Goal: Information Seeking & Learning: Learn about a topic

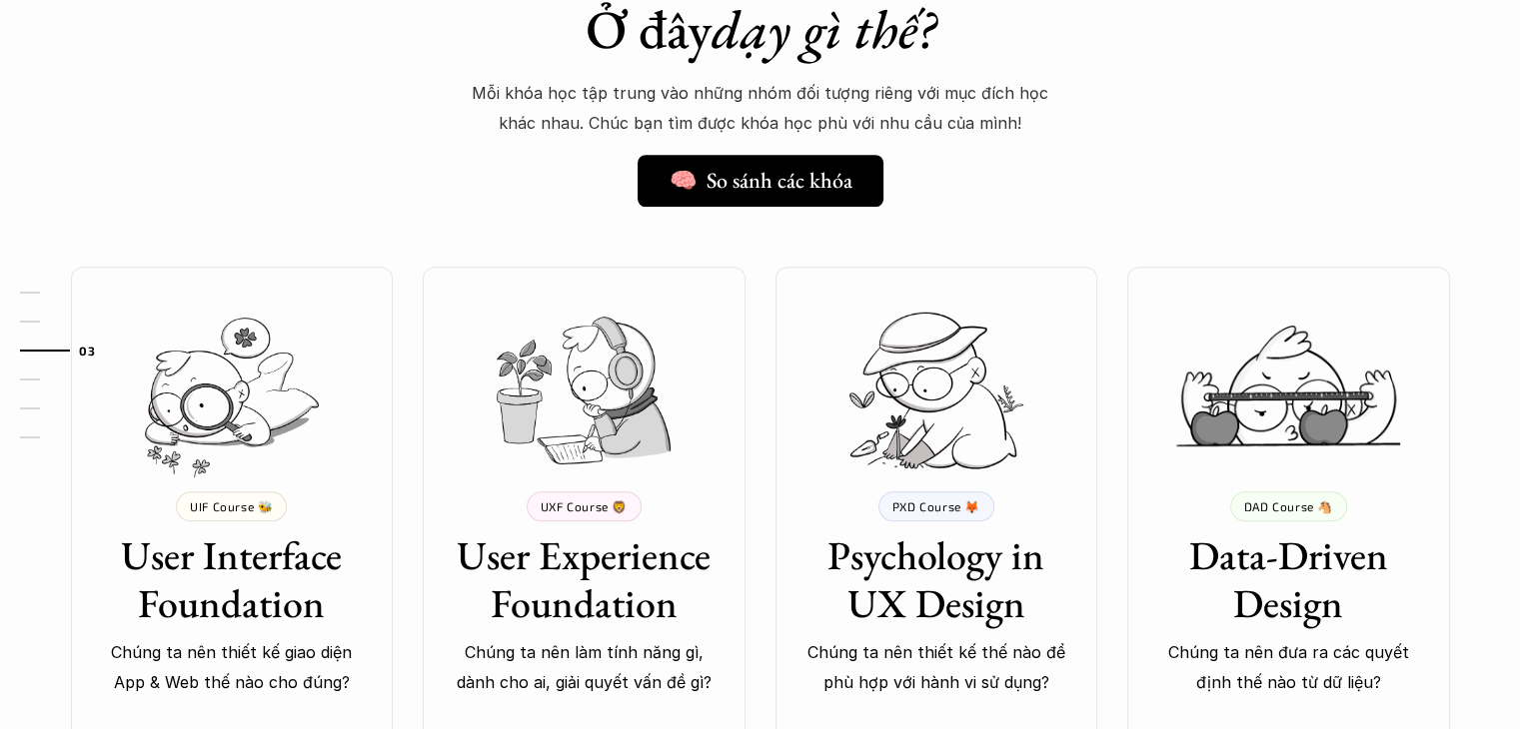
scroll to position [1699, 0]
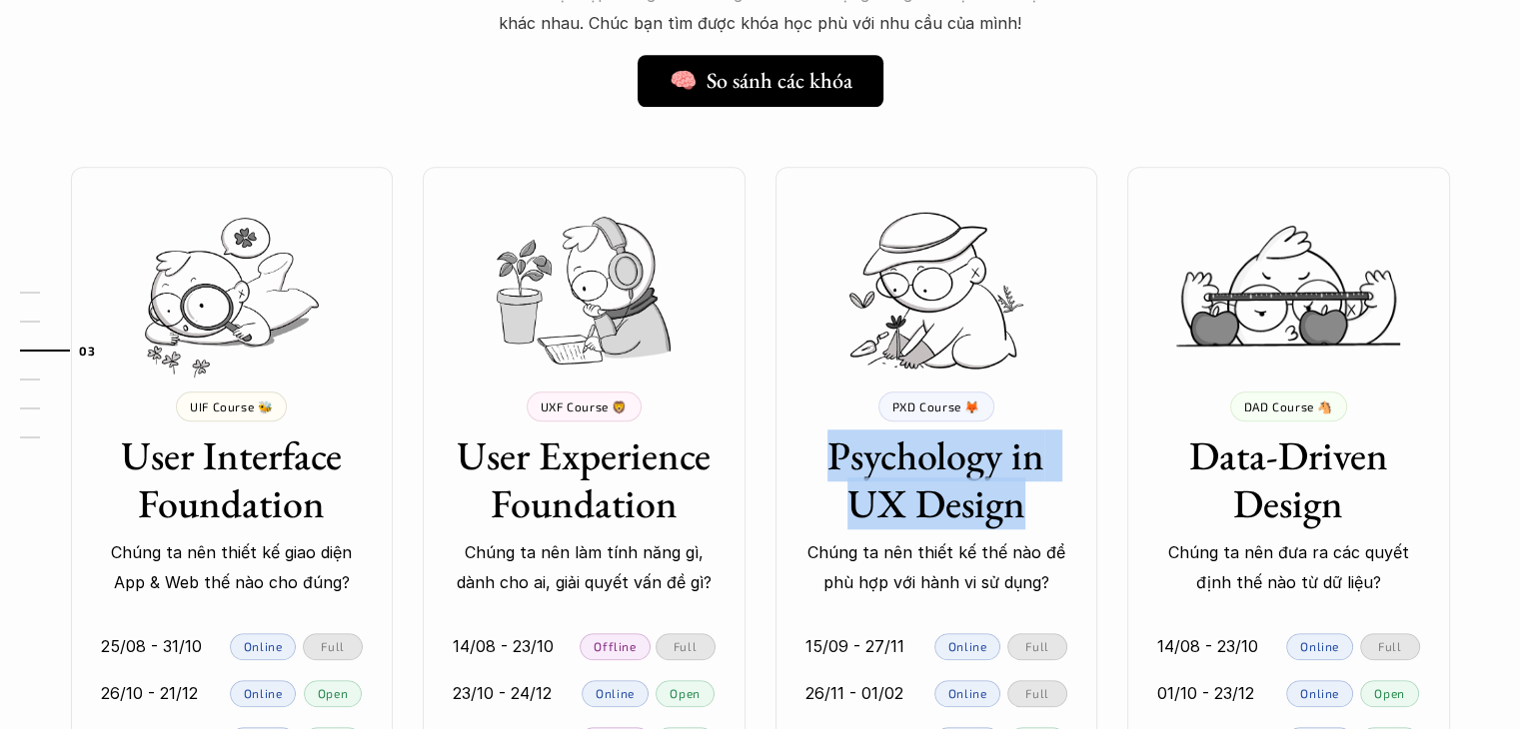
drag, startPoint x: 836, startPoint y: 448, endPoint x: 1105, endPoint y: 517, distance: 277.5
click at [1105, 517] on div "💰 8,000,000 VND UIF Course 🐝 User Interface Foundation Chúng ta nên thiết kế gi…" at bounding box center [760, 521] width 1439 height 709
copy h3 "Psychology in UX Design"
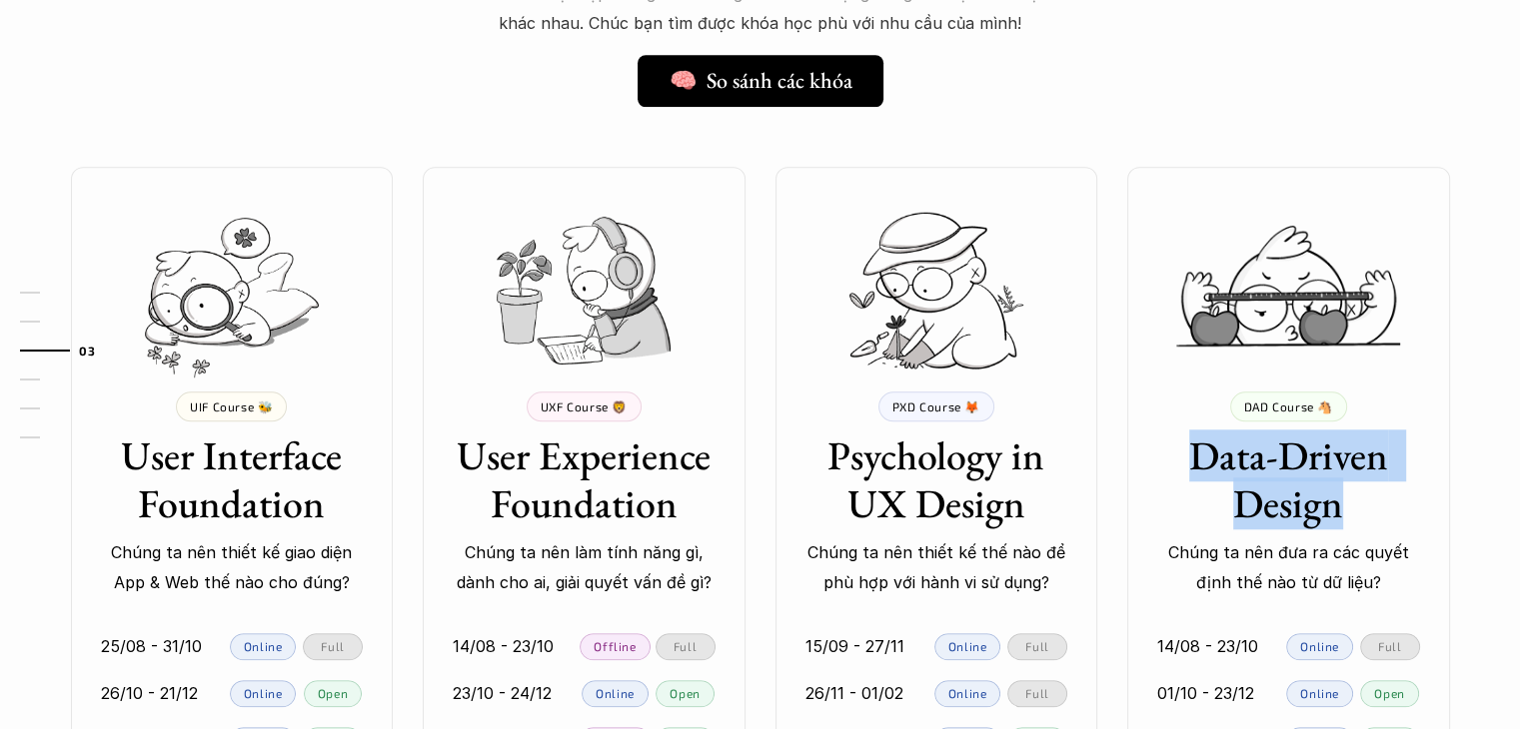
drag, startPoint x: 1341, startPoint y: 506, endPoint x: 1181, endPoint y: 460, distance: 166.4
click at [1181, 460] on h3 "Data-Driven Design" at bounding box center [1288, 480] width 263 height 96
copy h3 "Data-Driven Design"
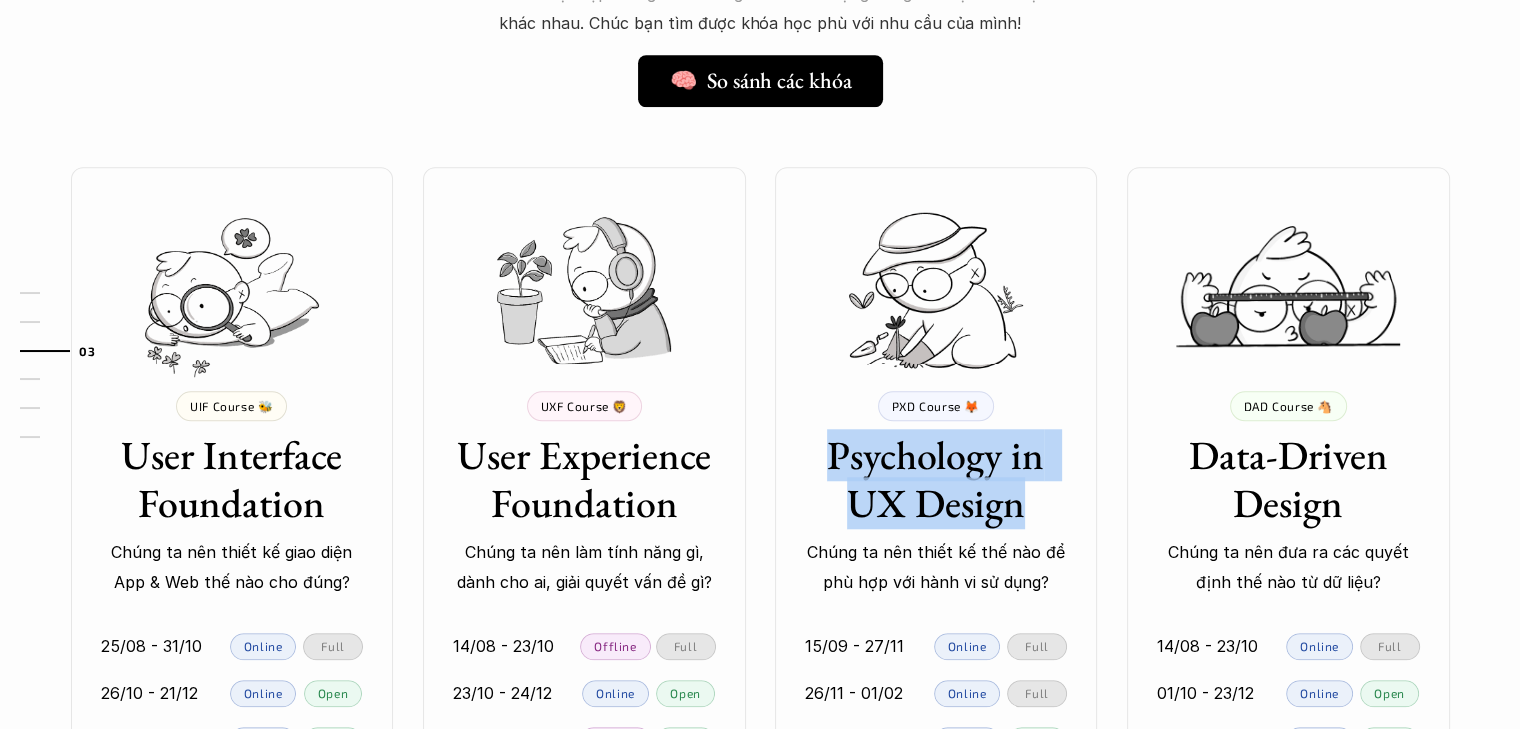
drag, startPoint x: 1027, startPoint y: 496, endPoint x: 761, endPoint y: 461, distance: 268.1
click at [761, 461] on div "💰 8,000,000 VND UIF Course 🐝 User Interface Foundation Chúng ta nên thiết kế gi…" at bounding box center [760, 521] width 1439 height 709
copy h3 "Psychology in UX Design"
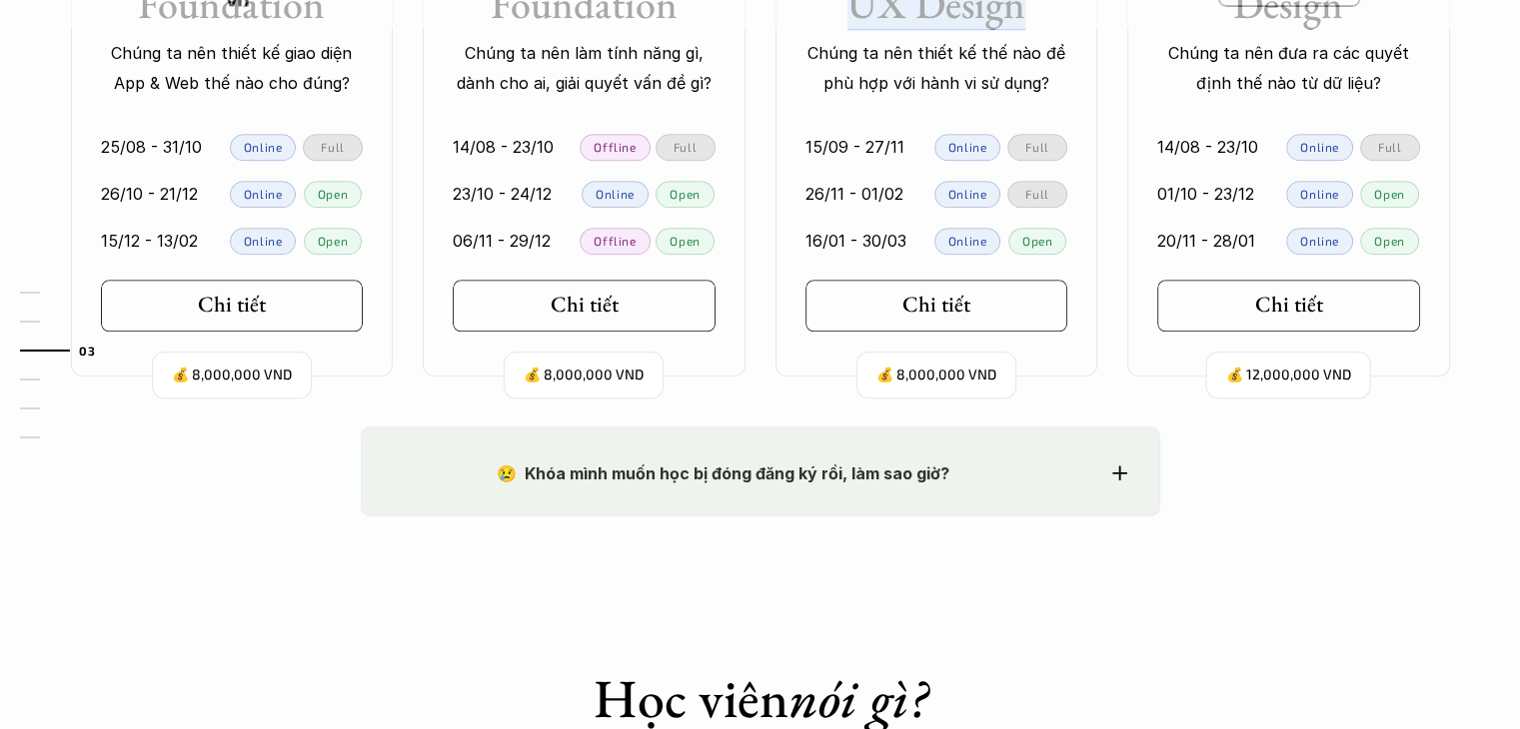
scroll to position [2098, 0]
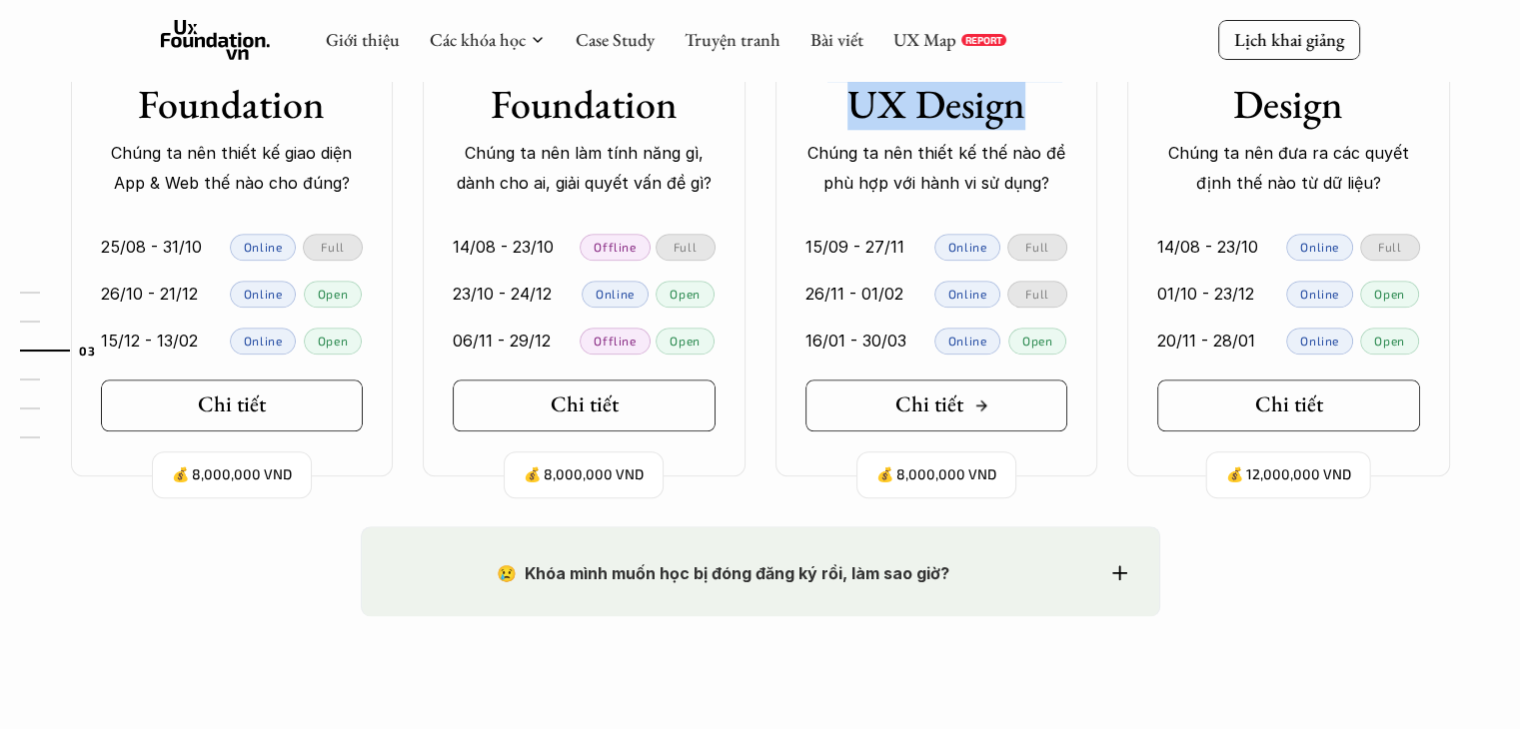
click at [998, 421] on link "Chi tiết" at bounding box center [936, 406] width 263 height 52
